Goal: Transaction & Acquisition: Obtain resource

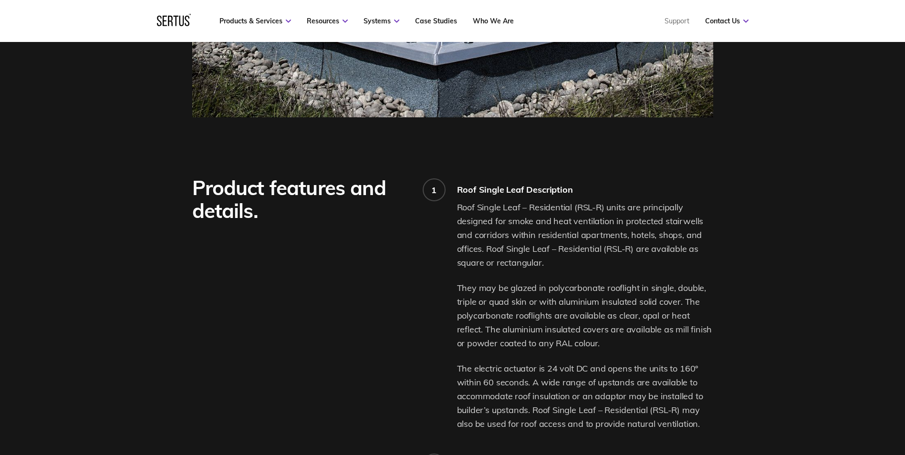
scroll to position [620, 0]
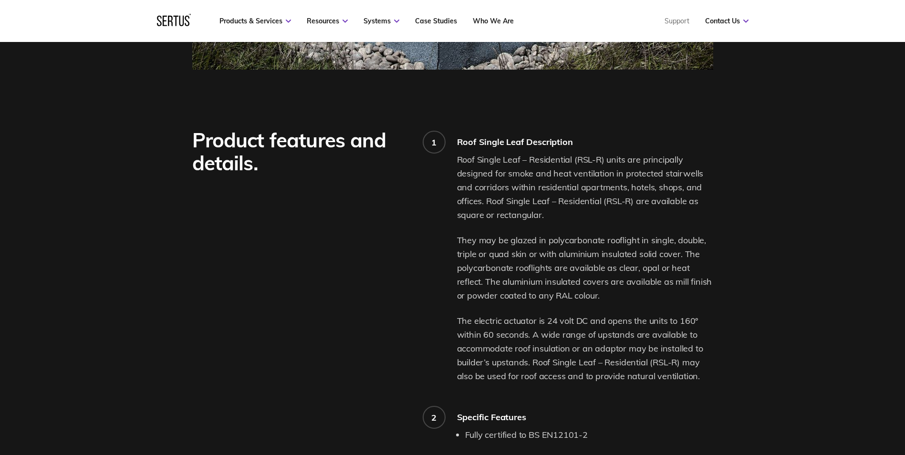
click at [480, 242] on p "They may be glazed in polycarbonate rooflight in single, double, triple or quad…" at bounding box center [585, 268] width 256 height 69
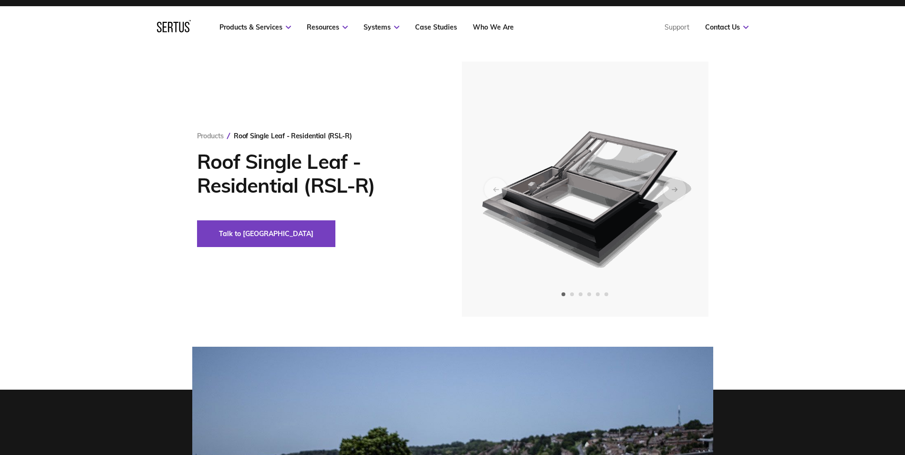
scroll to position [0, 0]
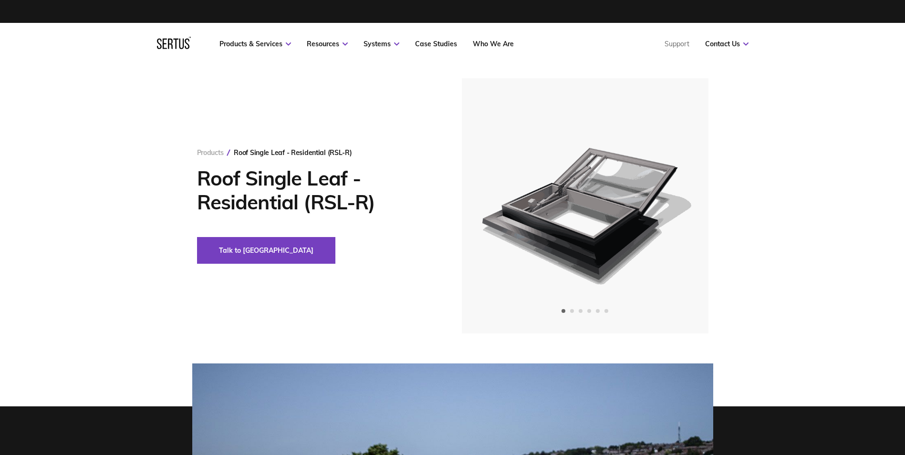
click at [210, 148] on link "Products" at bounding box center [210, 152] width 27 height 9
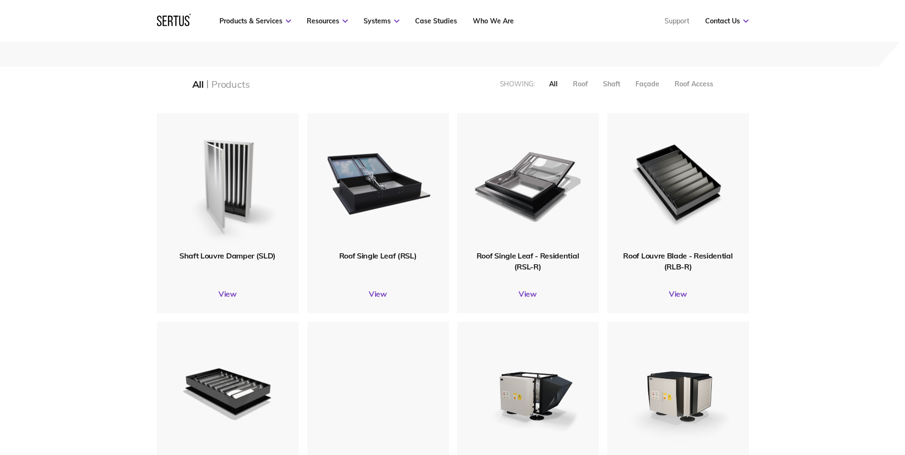
scroll to position [191, 0]
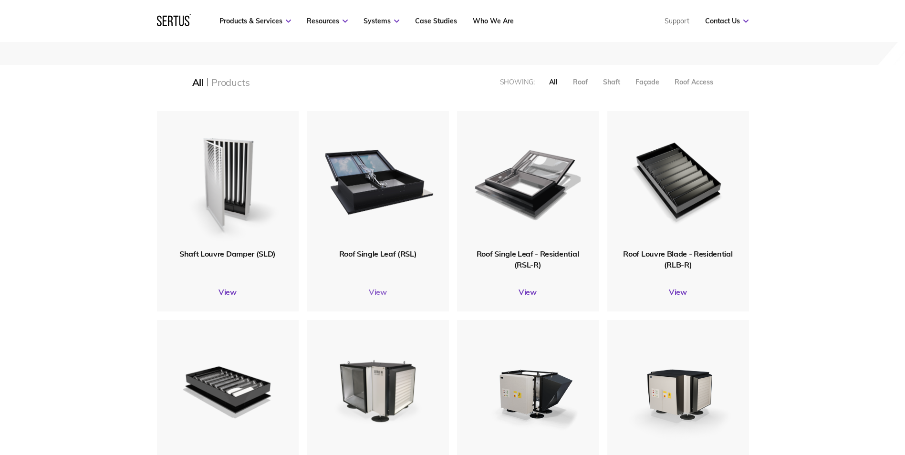
click at [373, 289] on link "View" at bounding box center [378, 292] width 142 height 10
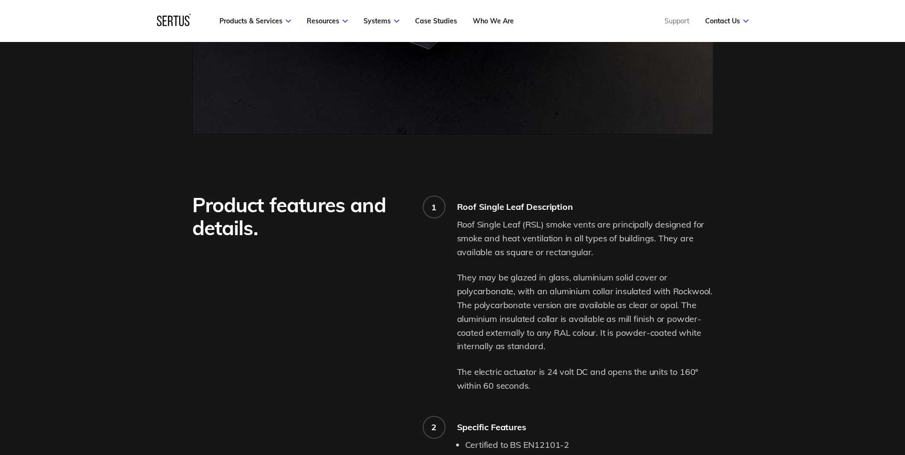
scroll to position [764, 0]
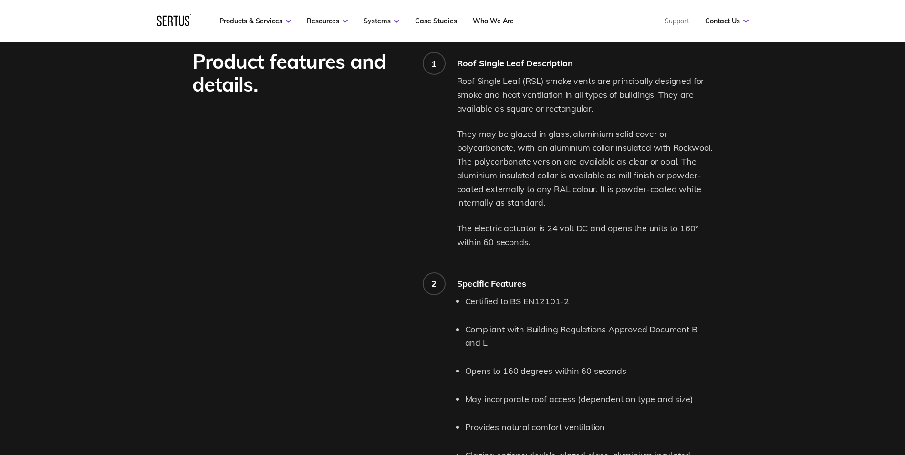
click at [394, 212] on div "Product features and details." at bounding box center [324, 354] width 265 height 609
click at [344, 170] on div "Product features and details." at bounding box center [324, 354] width 265 height 609
click at [336, 177] on div "Product features and details." at bounding box center [324, 354] width 265 height 609
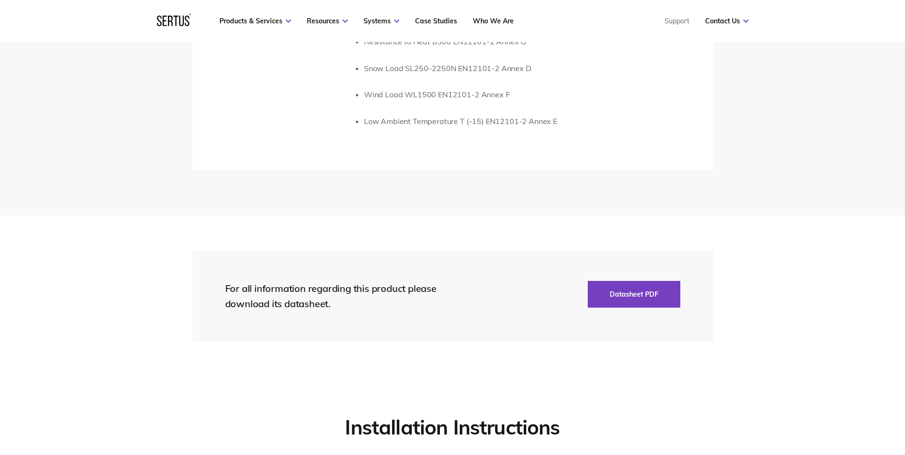
scroll to position [2044, 0]
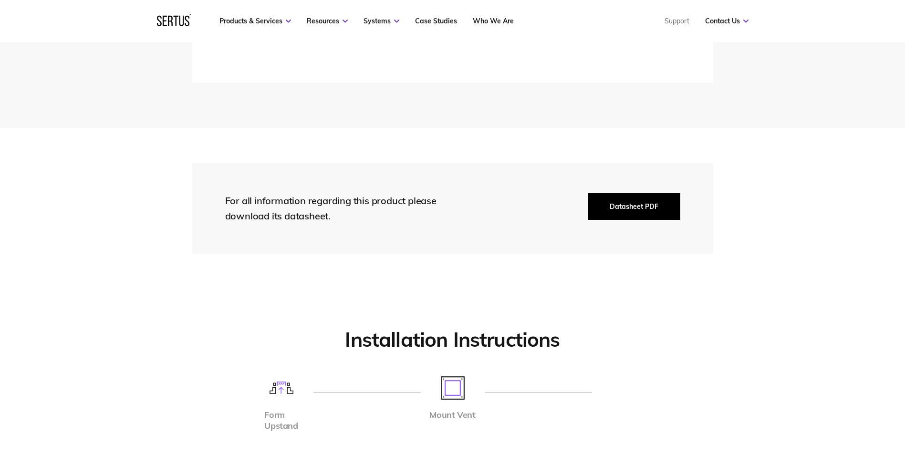
click at [631, 211] on button "Datasheet PDF" at bounding box center [634, 206] width 93 height 27
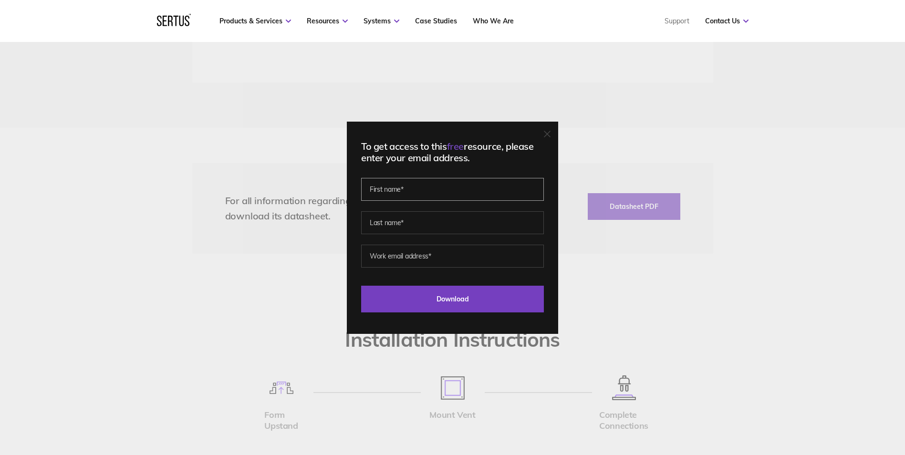
click at [440, 193] on input "text" at bounding box center [452, 189] width 183 height 23
type input "[PERSON_NAME] [PERSON_NAME]"
type input "Tan"
type input "[PERSON_NAME][EMAIL_ADDRESS][PERSON_NAME][DOMAIN_NAME]"
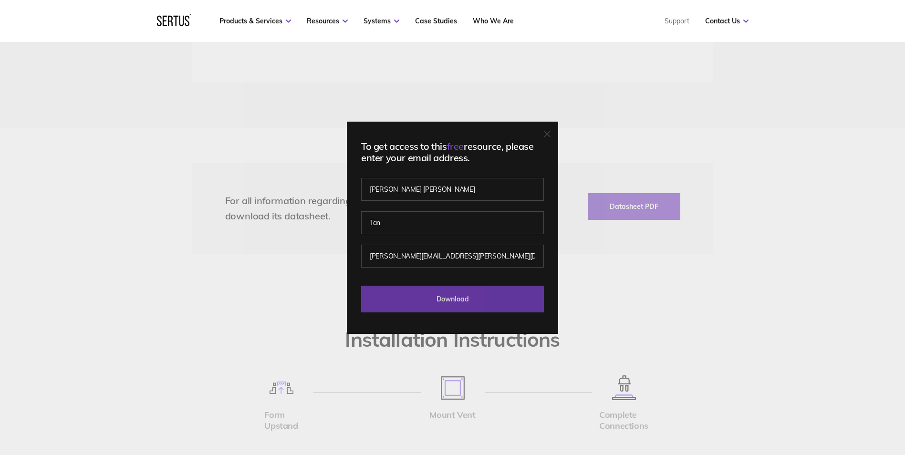
click at [421, 298] on input "Download" at bounding box center [452, 299] width 183 height 27
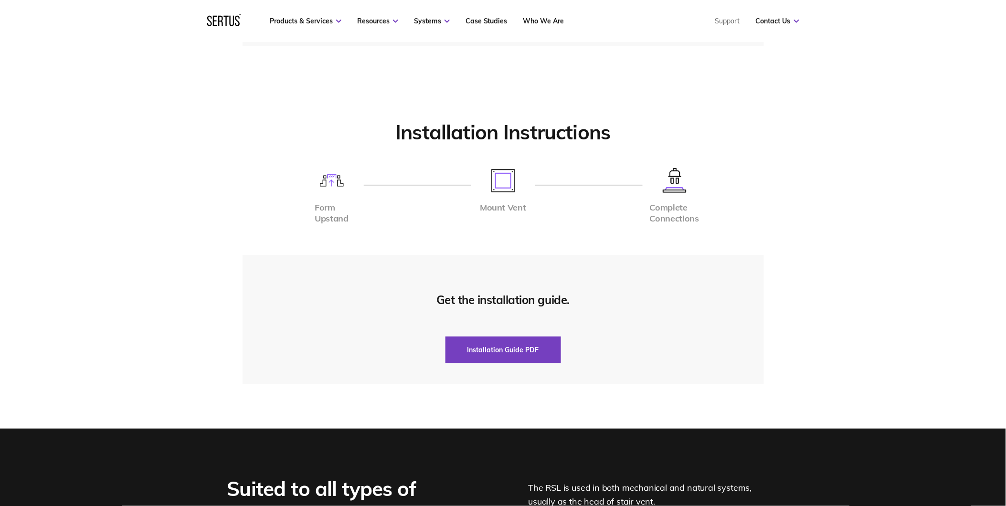
scroll to position [2309, 0]
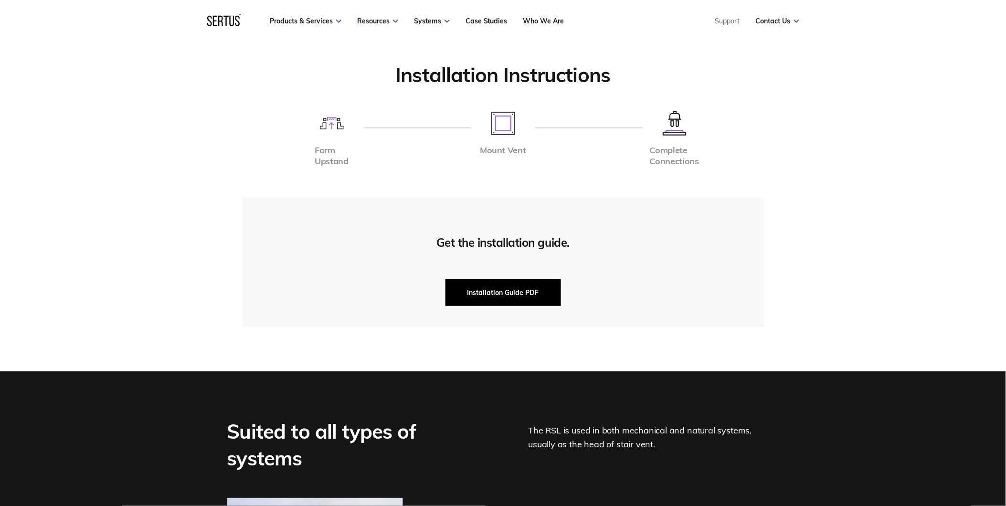
click at [516, 287] on button "Installation Guide PDF" at bounding box center [503, 292] width 116 height 27
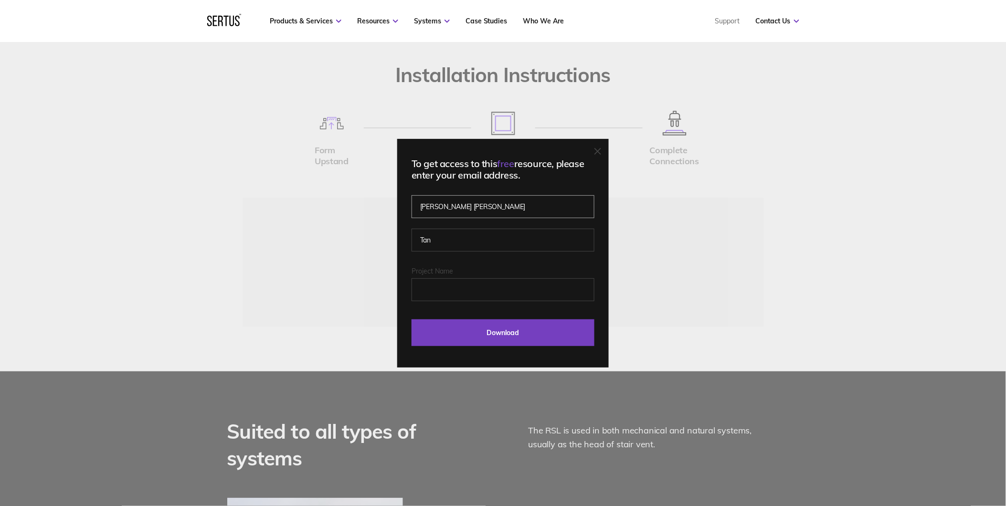
click at [528, 204] on input "[PERSON_NAME] [PERSON_NAME]" at bounding box center [502, 206] width 183 height 23
click at [447, 280] on input "Project Name" at bounding box center [502, 289] width 183 height 23
click at [451, 291] on input "Project Name" at bounding box center [502, 289] width 183 height 23
click at [476, 328] on input "Download" at bounding box center [502, 332] width 183 height 27
